Goal: Task Accomplishment & Management: Manage account settings

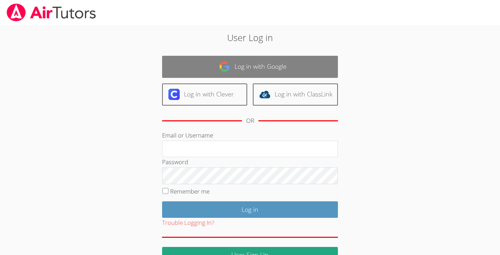
click at [242, 69] on link "Log in with Google" at bounding box center [250, 67] width 176 height 22
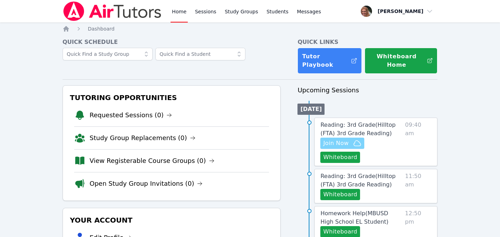
click at [349, 139] on span "Join Now" at bounding box center [342, 143] width 38 height 8
click at [360, 122] on span "Reading: 3rd Grade ( Hilltop (FTA) 3rd Grade Reading )" at bounding box center [357, 129] width 75 height 15
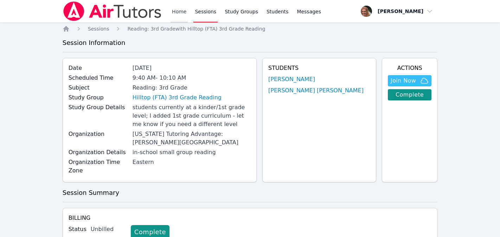
click at [182, 11] on link "Home" at bounding box center [178, 11] width 17 height 22
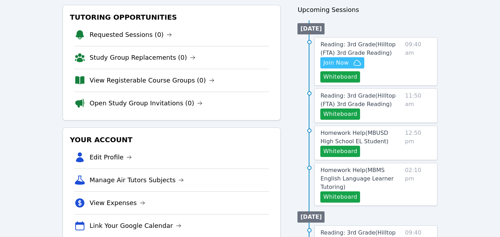
scroll to position [86, 0]
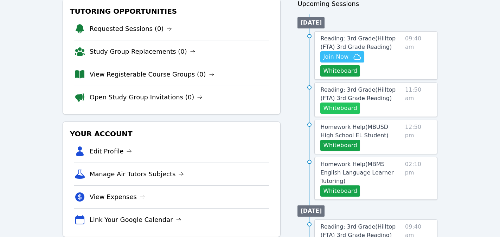
click at [347, 103] on button "Whiteboard" at bounding box center [340, 108] width 40 height 11
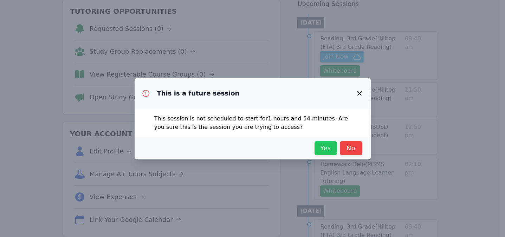
click at [328, 149] on span "Yes" at bounding box center [325, 148] width 15 height 10
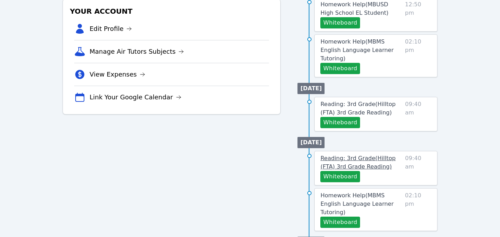
scroll to position [211, 0]
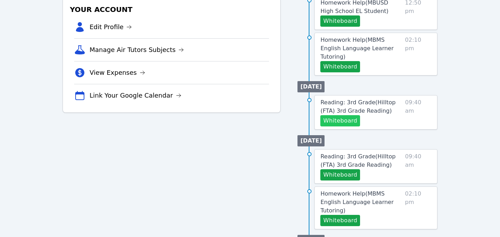
click at [335, 115] on button "Whiteboard" at bounding box center [340, 120] width 40 height 11
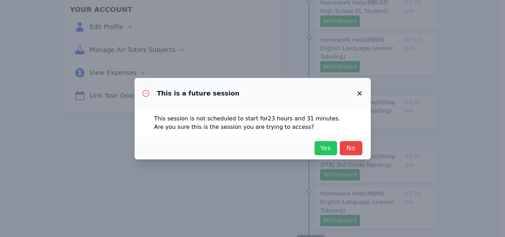
click at [325, 151] on span "Yes" at bounding box center [325, 148] width 15 height 10
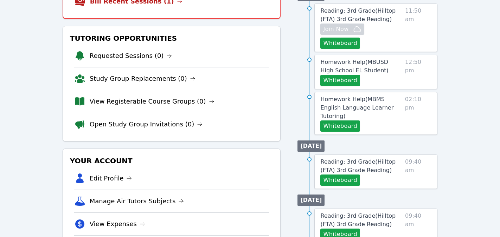
scroll to position [0, 0]
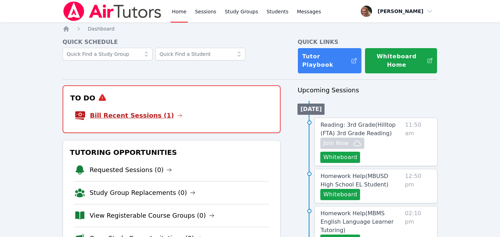
click at [153, 111] on link "Bill Recent Sessions (1)" at bounding box center [136, 116] width 92 height 10
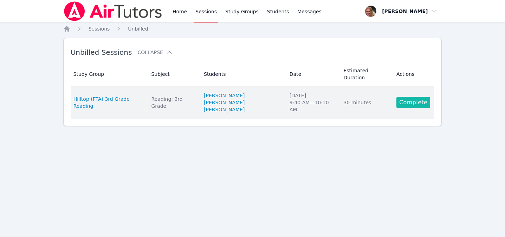
click at [404, 97] on link "Complete" at bounding box center [413, 102] width 34 height 11
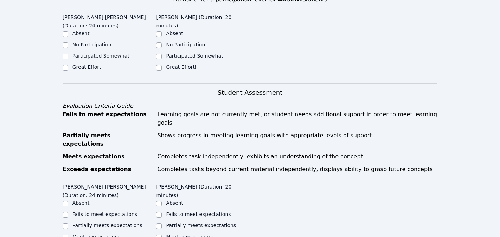
scroll to position [225, 0]
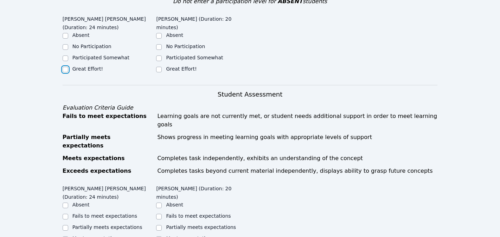
click at [67, 68] on input "Great Effort!" at bounding box center [66, 70] width 6 height 6
checkbox input "true"
click at [160, 71] on input "Great Effort!" at bounding box center [159, 70] width 6 height 6
checkbox input "true"
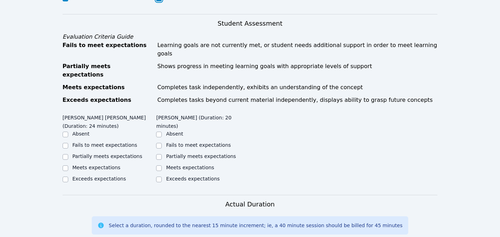
scroll to position [296, 0]
click at [66, 154] on input "Partially meets expectations" at bounding box center [66, 157] width 6 height 6
checkbox input "true"
click at [161, 154] on input "Partially meets expectations" at bounding box center [159, 157] width 6 height 6
checkbox input "true"
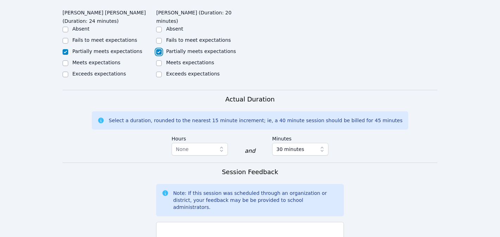
scroll to position [475, 0]
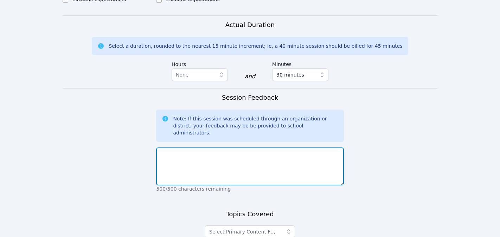
click at [213, 148] on textarea at bounding box center [249, 167] width 187 height 38
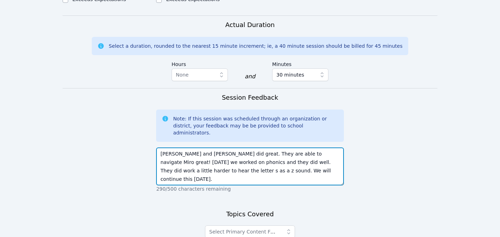
type textarea "Milton and Marisol did great. They are able to navigate Miro great! Today we wo…"
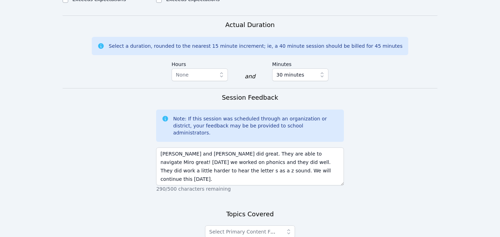
scroll to position [527, 0]
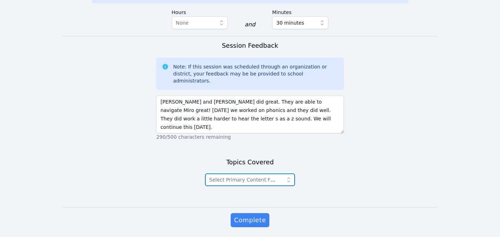
click at [288, 176] on icon "button" at bounding box center [288, 179] width 7 height 7
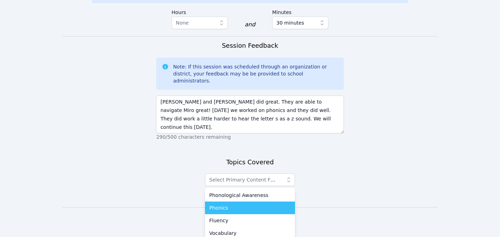
click at [262, 204] on div "Phonics" at bounding box center [250, 207] width 82 height 7
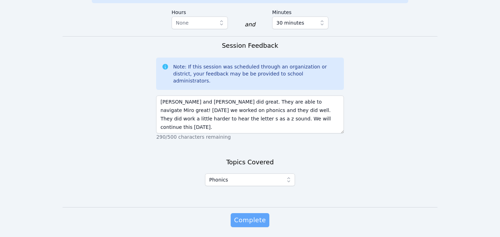
click at [258, 215] on span "Complete" at bounding box center [250, 220] width 32 height 10
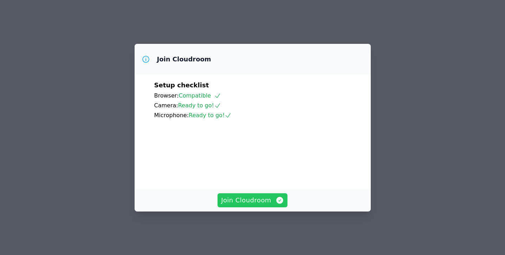
click at [260, 205] on span "Join Cloudroom" at bounding box center [252, 201] width 63 height 10
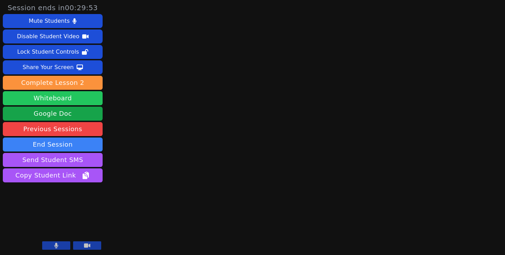
click at [68, 99] on button "Whiteboard" at bounding box center [53, 98] width 100 height 14
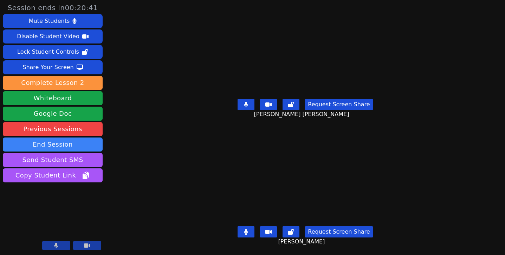
click at [248, 102] on button at bounding box center [246, 104] width 17 height 11
click at [248, 102] on icon at bounding box center [245, 105] width 7 height 6
click at [59, 244] on button at bounding box center [56, 246] width 28 height 8
click at [59, 244] on icon at bounding box center [56, 246] width 7 height 6
click at [245, 229] on icon at bounding box center [246, 232] width 4 height 6
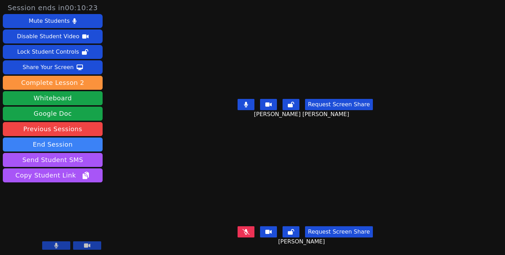
click at [245, 229] on icon at bounding box center [245, 232] width 7 height 6
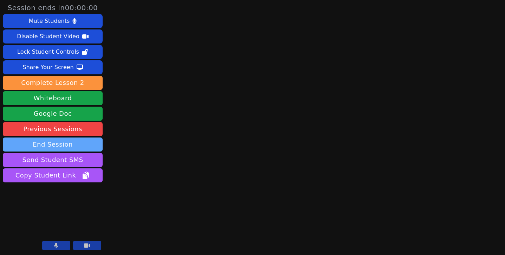
click at [79, 144] on button "End Session" at bounding box center [53, 145] width 100 height 14
